Goal: Task Accomplishment & Management: Complete application form

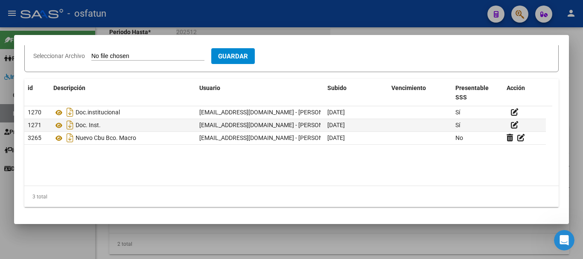
scroll to position [325, 0]
click at [51, 245] on div at bounding box center [291, 129] width 583 height 259
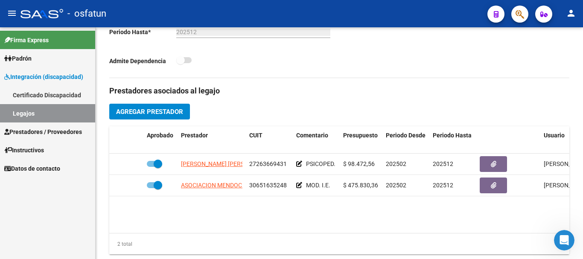
click at [47, 131] on span "Prestadores / Proveedores" at bounding box center [43, 131] width 78 height 9
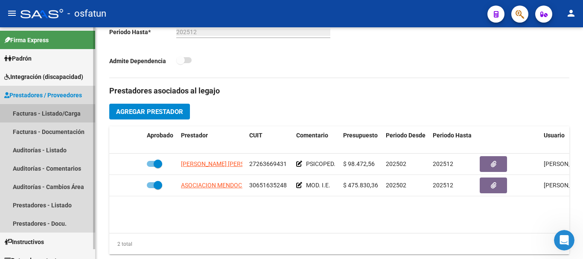
click at [50, 113] on link "Facturas - Listado/Carga" at bounding box center [47, 113] width 95 height 18
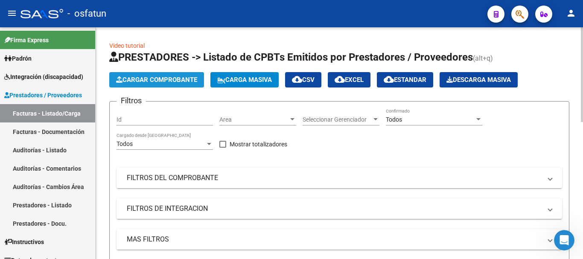
click at [166, 82] on span "Cargar Comprobante" at bounding box center [156, 80] width 81 height 8
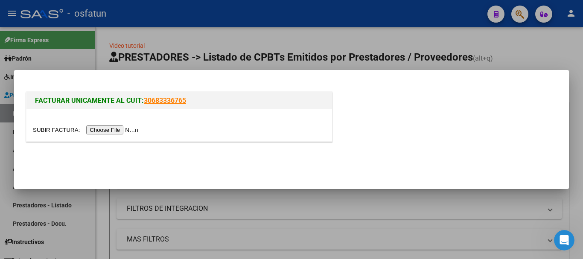
click at [100, 130] on input "file" at bounding box center [87, 130] width 108 height 9
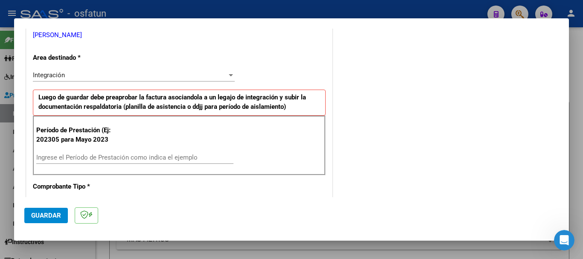
scroll to position [213, 0]
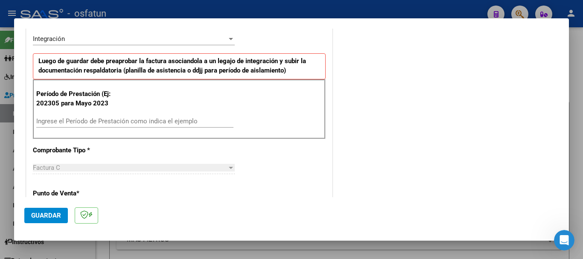
click at [192, 115] on div "Ingrese el Período de Prestación como indica el ejemplo" at bounding box center [134, 121] width 197 height 13
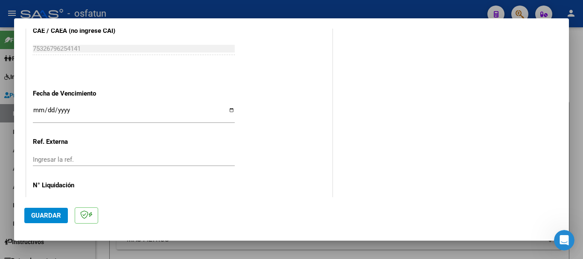
scroll to position [555, 0]
type input "202507"
drag, startPoint x: 37, startPoint y: 109, endPoint x: 69, endPoint y: 143, distance: 46.8
click at [37, 110] on input "Ingresar la fecha" at bounding box center [134, 113] width 202 height 14
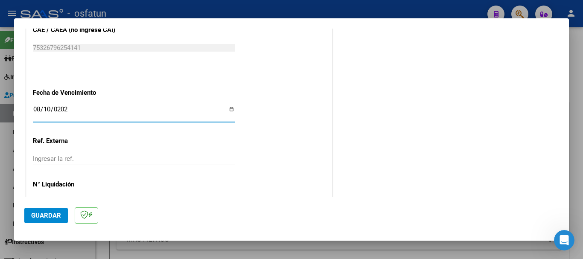
type input "[DATE]"
click at [35, 217] on span "Guardar" at bounding box center [46, 216] width 30 height 8
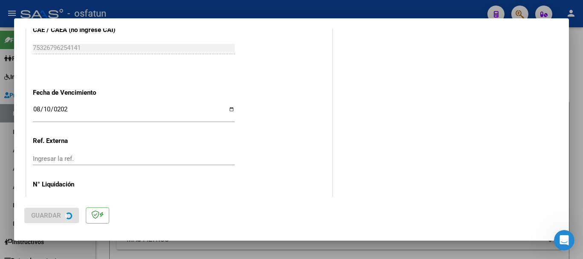
scroll to position [0, 0]
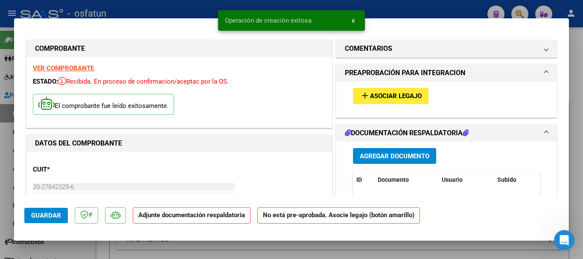
click at [394, 151] on button "Agregar Documento" at bounding box center [394, 156] width 83 height 16
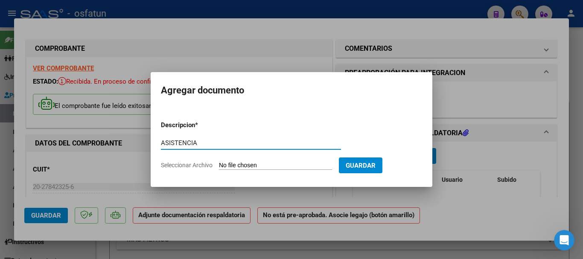
type input "ASISTENCIA"
click at [271, 168] on input "Seleccionar Archivo" at bounding box center [275, 166] width 113 height 8
type input "C:\fakepath\PLANILLA DE ASISTENCIAS (59).pdf"
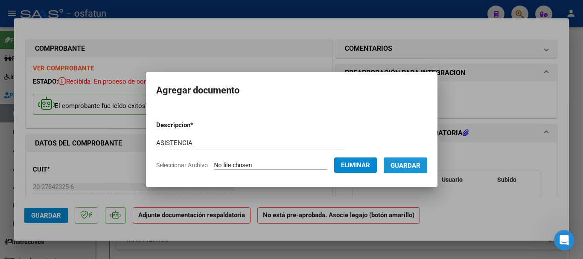
click at [418, 166] on span "Guardar" at bounding box center [406, 166] width 30 height 8
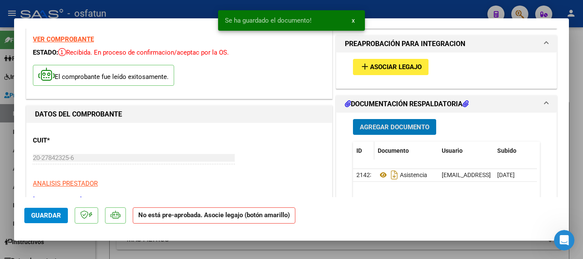
scroll to position [43, 0]
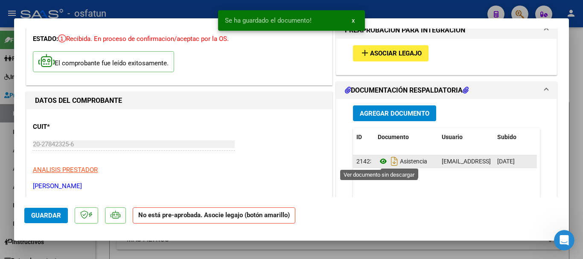
click at [379, 163] on icon at bounding box center [383, 161] width 11 height 10
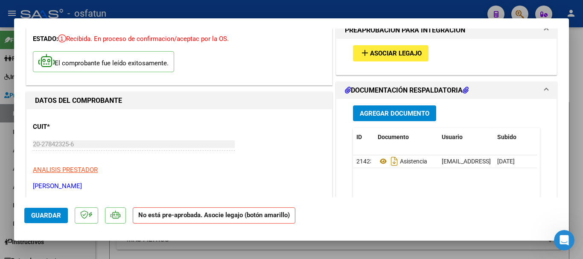
click at [403, 56] on span "Asociar Legajo" at bounding box center [396, 54] width 52 height 8
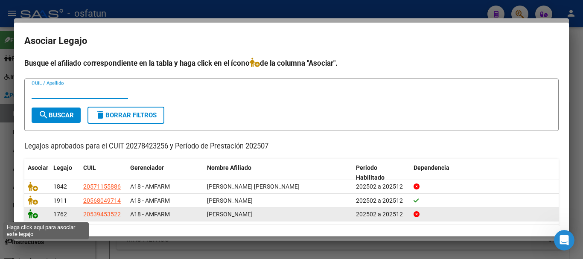
click at [29, 214] on icon at bounding box center [33, 213] width 10 height 9
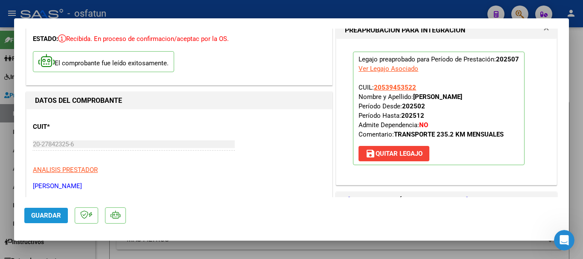
click at [38, 216] on span "Guardar" at bounding box center [46, 216] width 30 height 8
